Goal: Task Accomplishment & Management: Complete application form

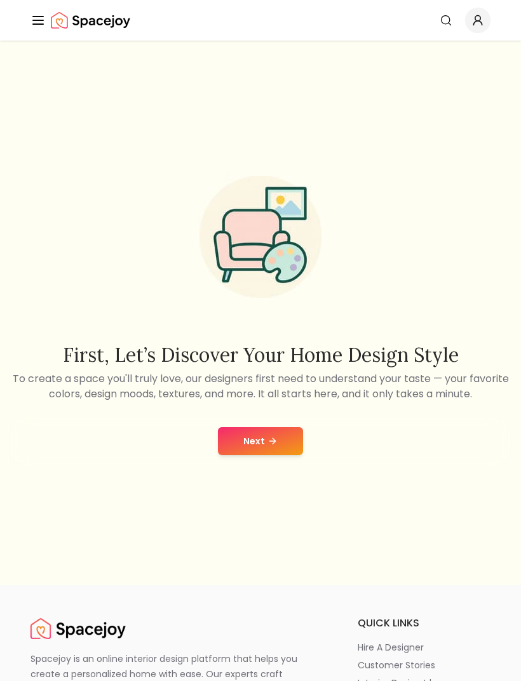
click at [279, 454] on button "Next" at bounding box center [260, 441] width 85 height 28
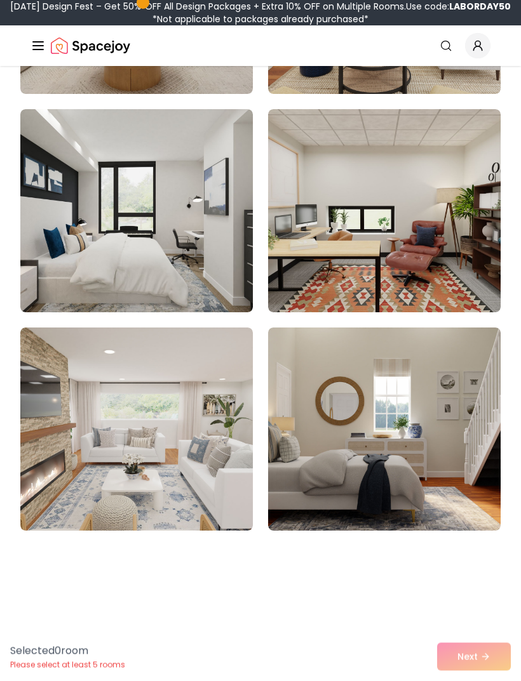
scroll to position [780, 0]
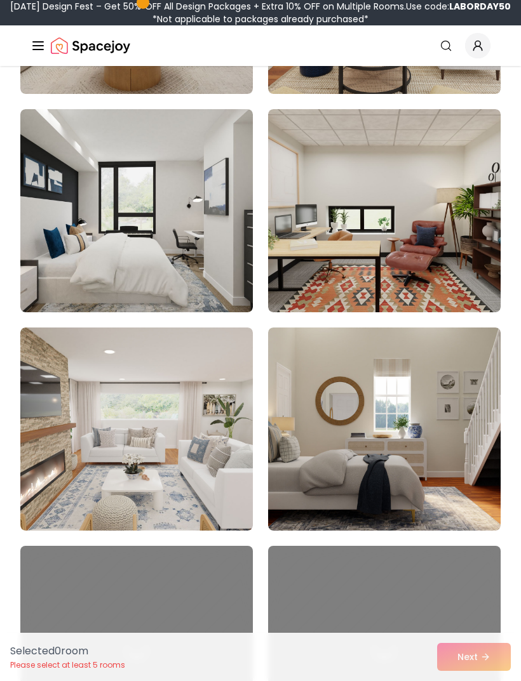
click at [202, 272] on img at bounding box center [136, 210] width 232 height 203
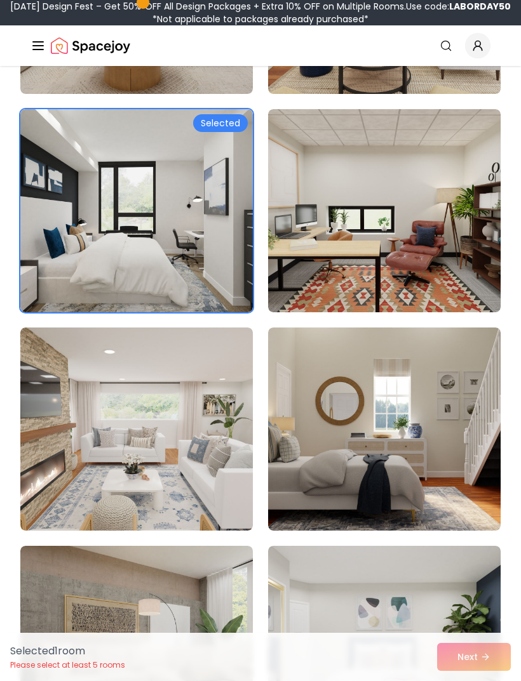
click at [470, 681] on div "Selected 1 room Please select at least 5 rooms Next" at bounding box center [260, 657] width 521 height 48
click at [469, 501] on img at bounding box center [384, 429] width 232 height 203
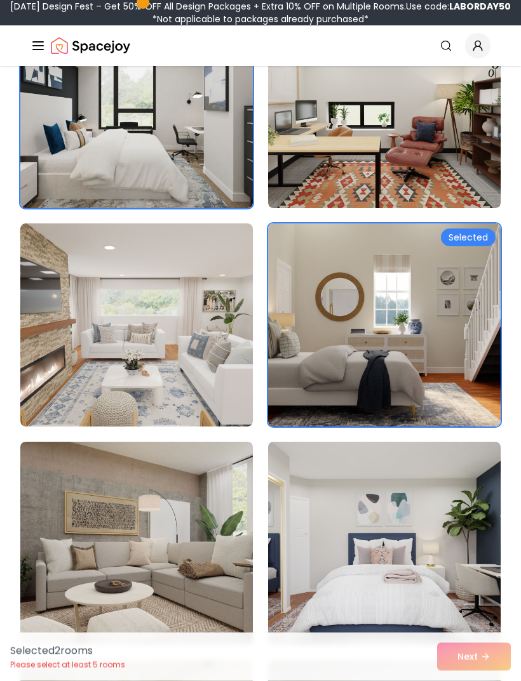
scroll to position [885, 0]
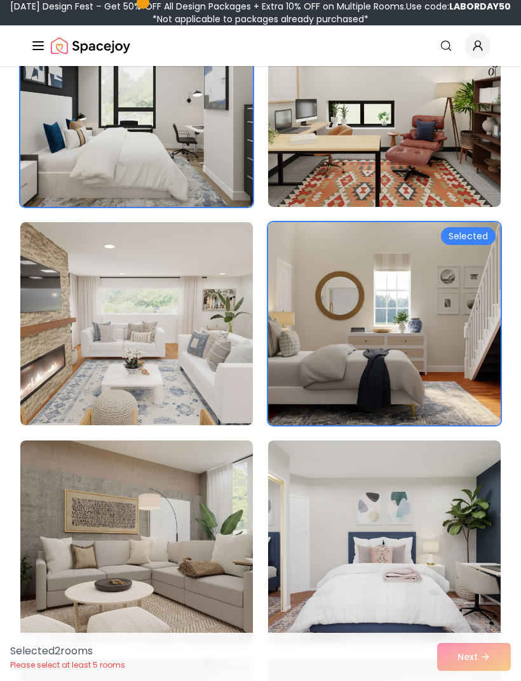
click at [408, 545] on img at bounding box center [384, 542] width 232 height 203
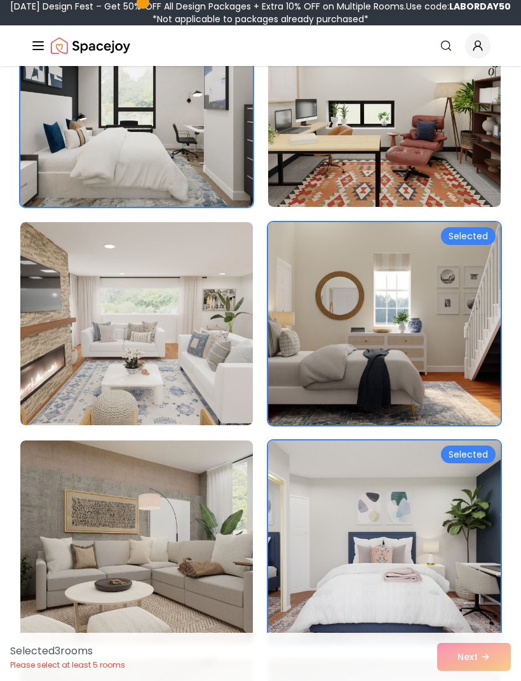
click at [450, 542] on img at bounding box center [384, 542] width 232 height 203
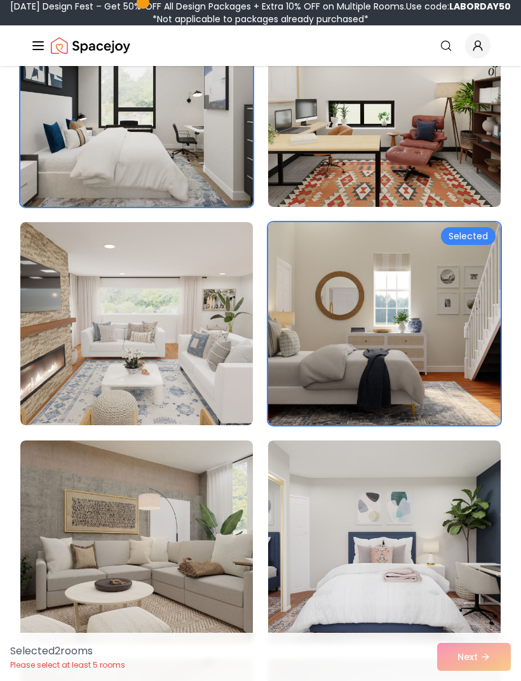
click at [465, 615] on img at bounding box center [384, 542] width 232 height 203
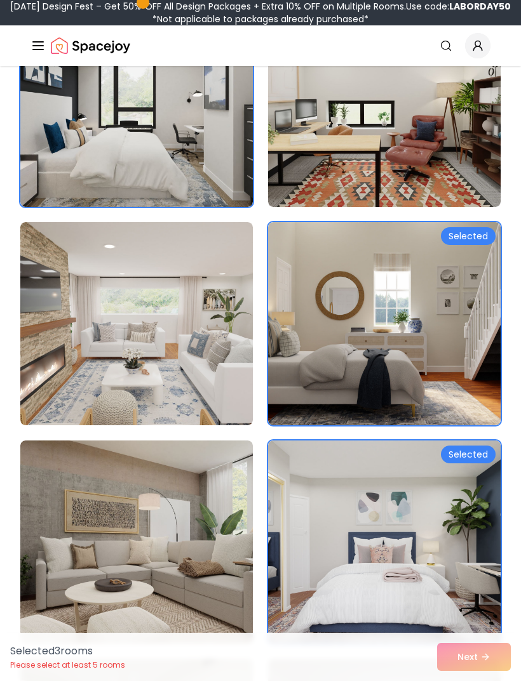
click at [469, 346] on img at bounding box center [384, 323] width 232 height 203
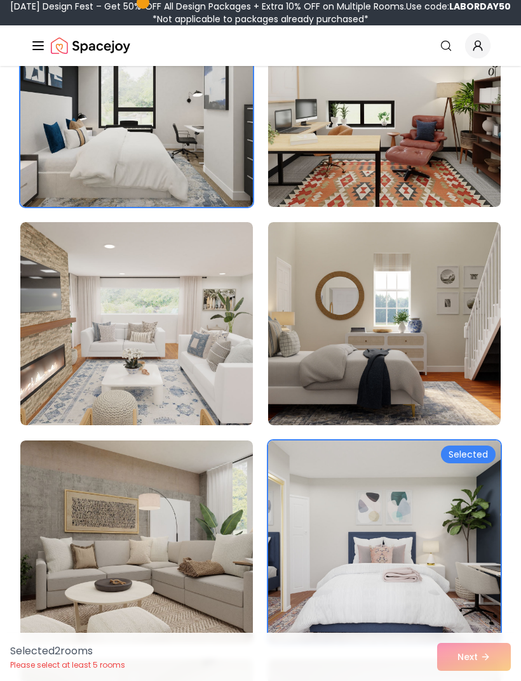
click at [457, 568] on img at bounding box center [384, 542] width 232 height 203
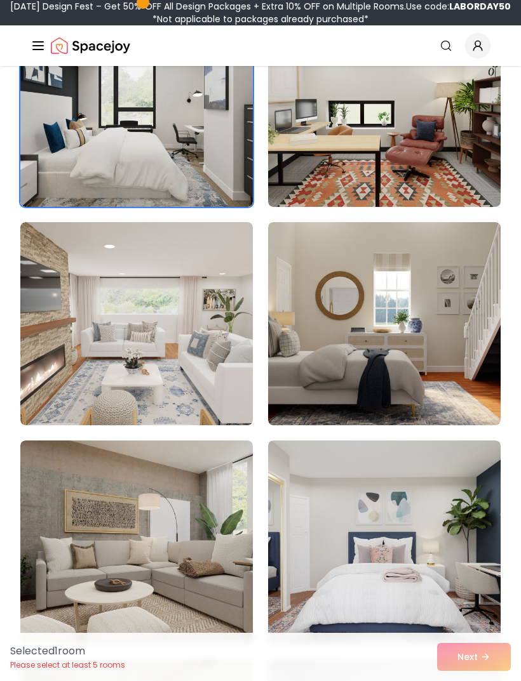
click at [454, 563] on img at bounding box center [384, 542] width 232 height 203
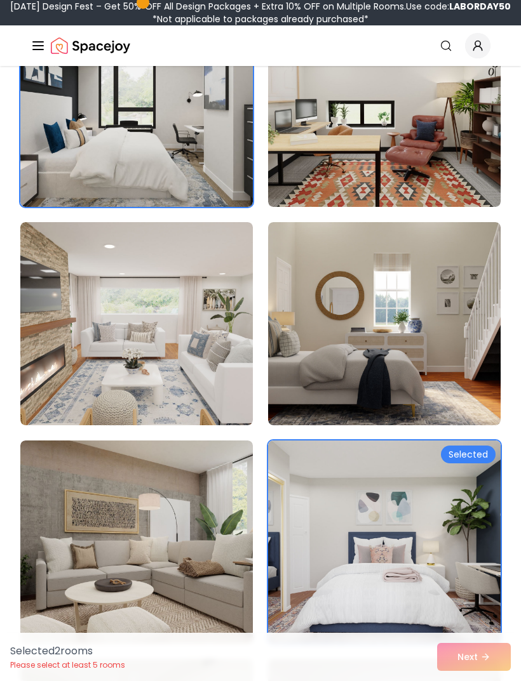
click at [469, 358] on img at bounding box center [384, 323] width 232 height 203
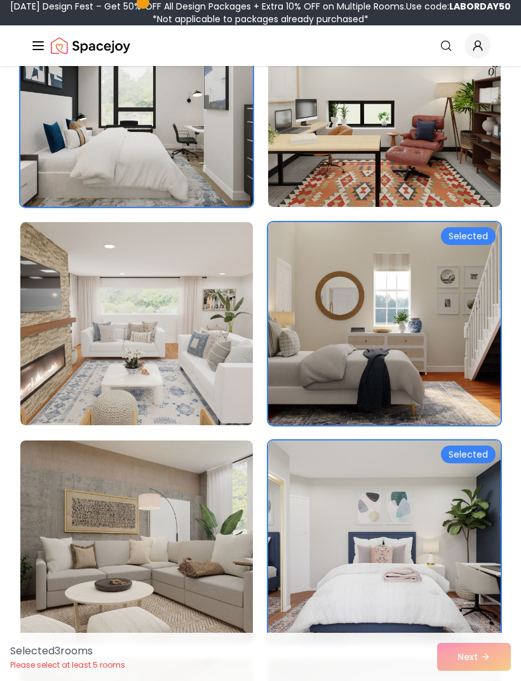
click at [478, 681] on div "Selected 3 room s Please select at least 5 rooms Next" at bounding box center [260, 657] width 521 height 48
click at [483, 681] on div "Selected 3 room s Please select at least 5 rooms Next" at bounding box center [260, 657] width 521 height 48
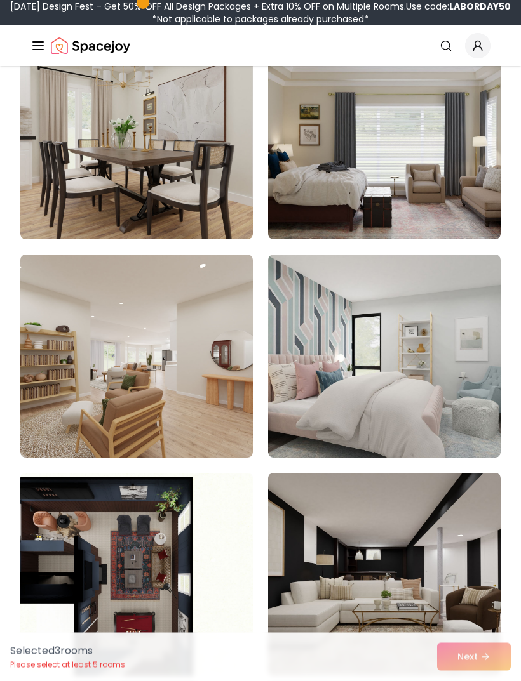
scroll to position [1508, 0]
click at [429, 550] on img at bounding box center [384, 574] width 232 height 203
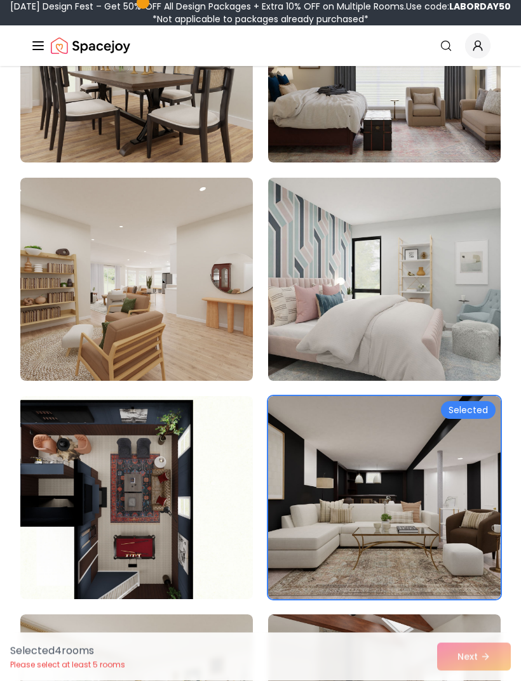
scroll to position [1585, 0]
click at [206, 463] on img at bounding box center [136, 497] width 232 height 203
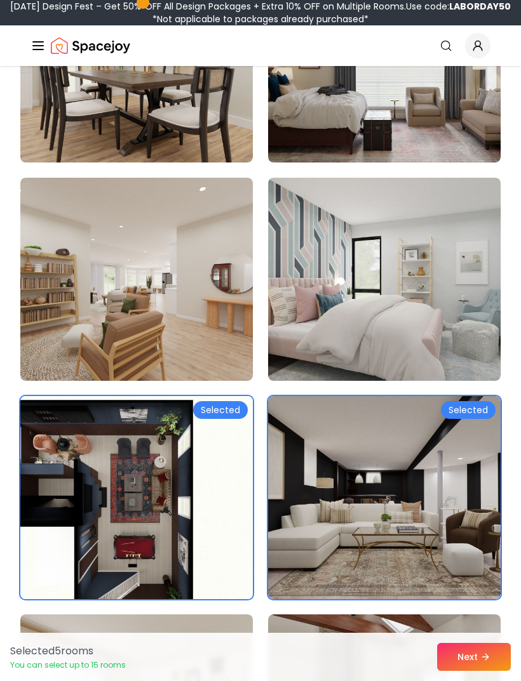
click at [189, 491] on img at bounding box center [136, 497] width 232 height 203
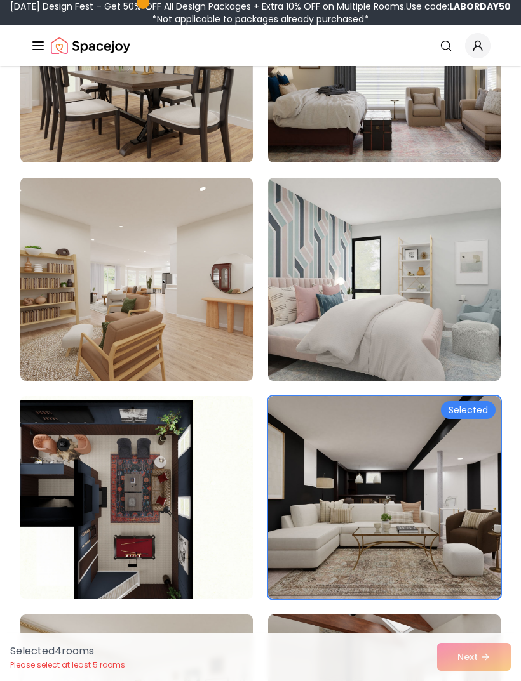
click at [206, 474] on img at bounding box center [136, 497] width 232 height 203
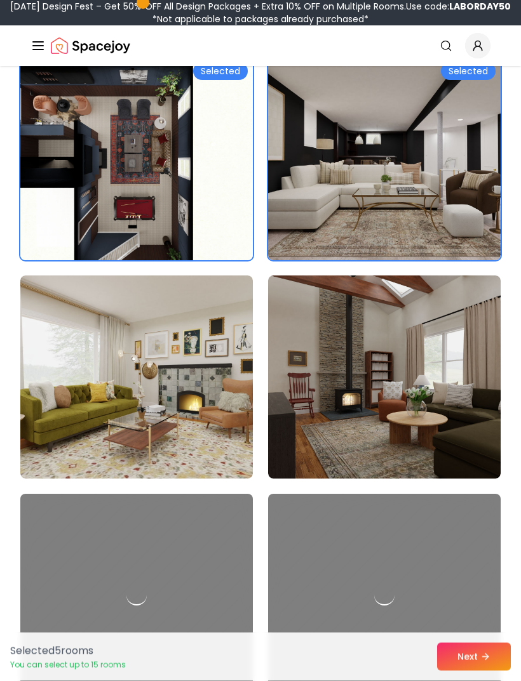
scroll to position [1924, 0]
click at [194, 193] on img at bounding box center [136, 158] width 232 height 203
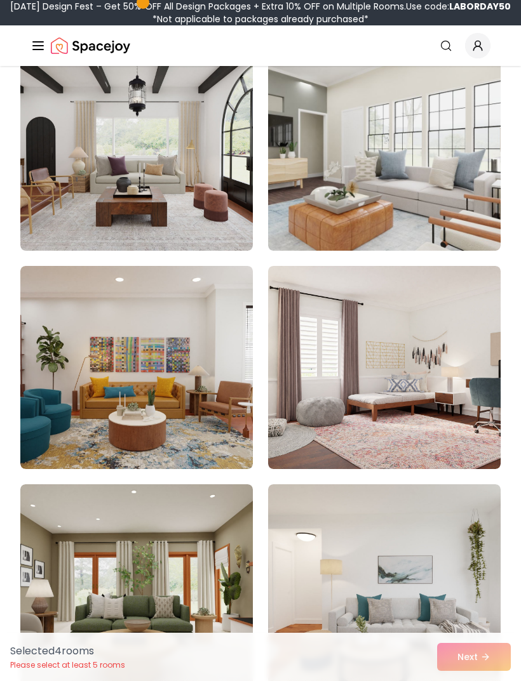
scroll to position [167, 0]
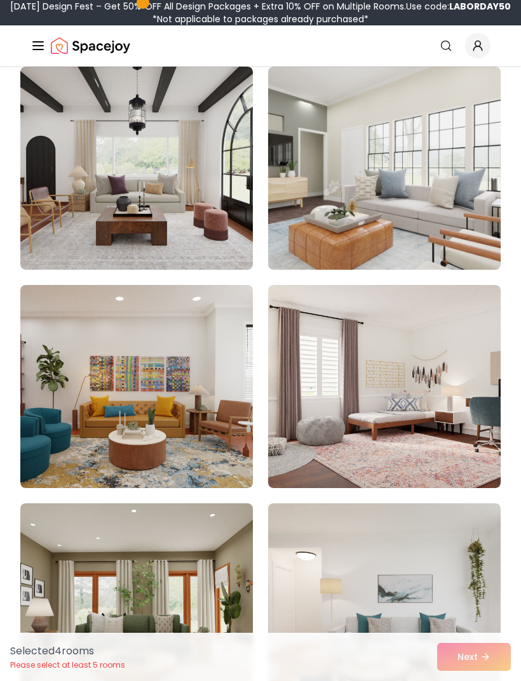
click at [439, 442] on img at bounding box center [384, 386] width 232 height 203
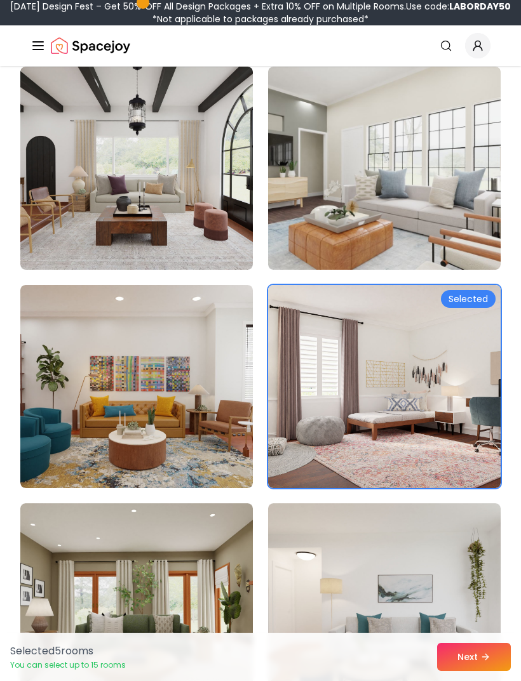
click at [477, 655] on button "Next" at bounding box center [474, 657] width 74 height 28
